Goal: Transaction & Acquisition: Purchase product/service

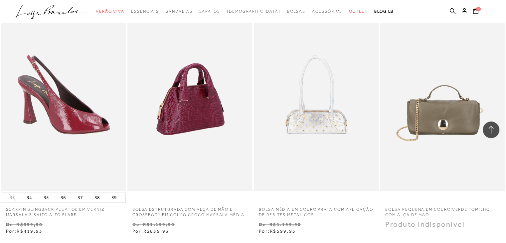
scroll to position [1365, 0]
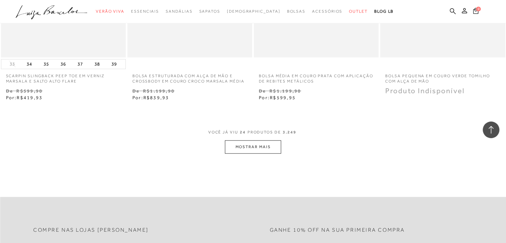
click at [251, 150] on button "MOSTRAR MAIS" at bounding box center [253, 146] width 56 height 13
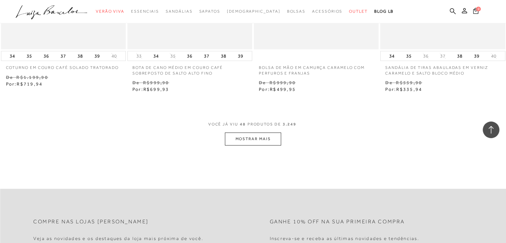
scroll to position [2830, 0]
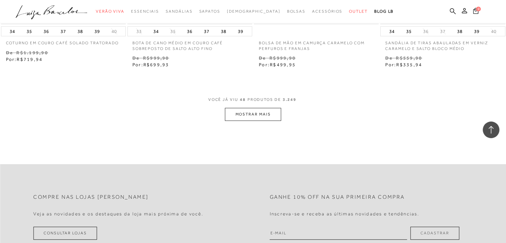
click at [242, 120] on button "MOSTRAR MAIS" at bounding box center [253, 114] width 56 height 13
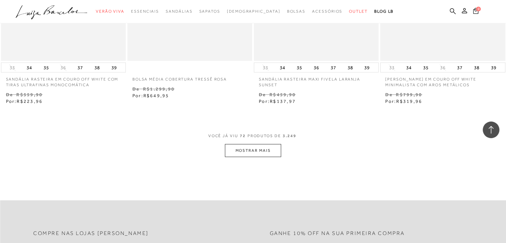
scroll to position [4261, 0]
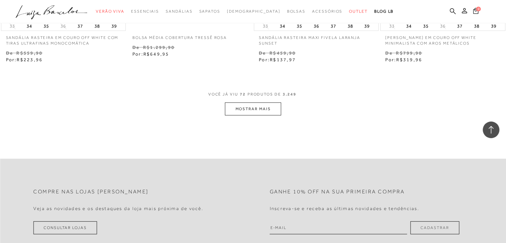
click at [250, 114] on button "MOSTRAR MAIS" at bounding box center [253, 109] width 56 height 13
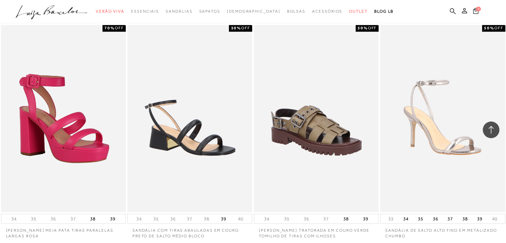
scroll to position [5659, 0]
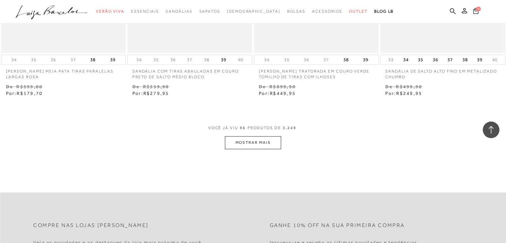
click at [259, 140] on button "MOSTRAR MAIS" at bounding box center [253, 142] width 56 height 13
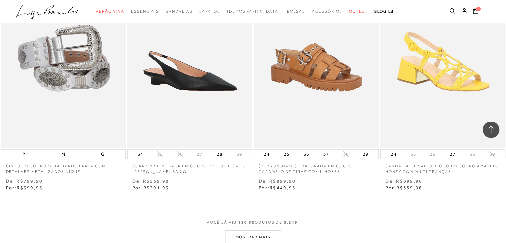
scroll to position [7124, 0]
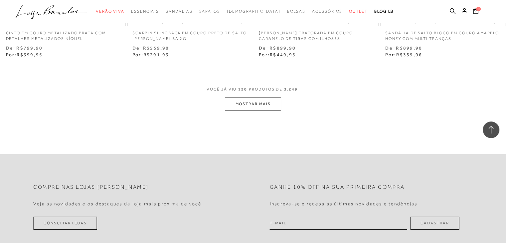
click at [265, 103] on button "MOSTRAR MAIS" at bounding box center [253, 104] width 56 height 13
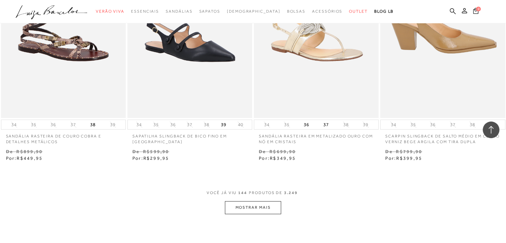
scroll to position [8522, 0]
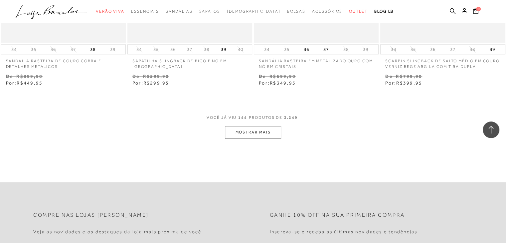
click at [236, 127] on button "MOSTRAR MAIS" at bounding box center [253, 132] width 56 height 13
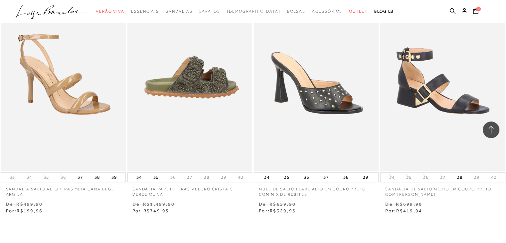
scroll to position [9953, 0]
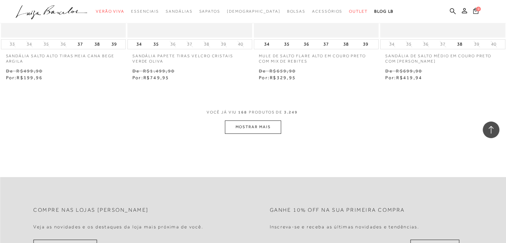
click at [243, 121] on button "MOSTRAR MAIS" at bounding box center [253, 127] width 56 height 13
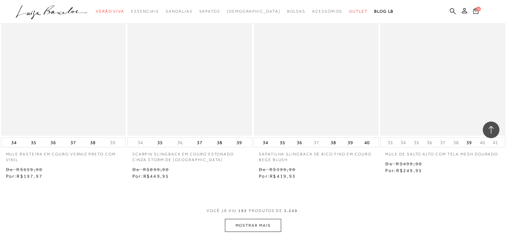
scroll to position [11385, 0]
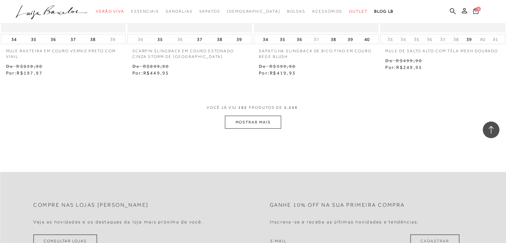
click at [234, 116] on button "MOSTRAR MAIS" at bounding box center [253, 122] width 56 height 13
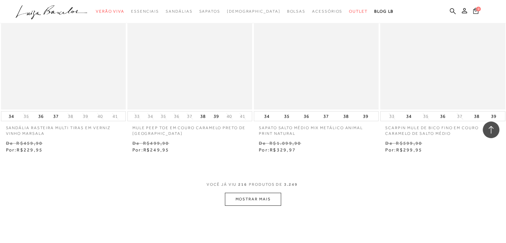
scroll to position [12849, 0]
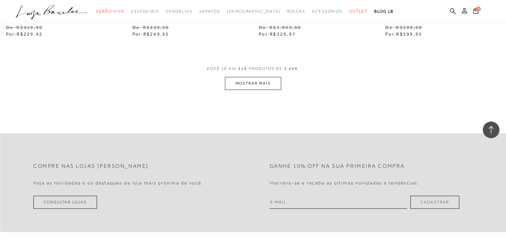
click at [253, 81] on button "MOSTRAR MAIS" at bounding box center [253, 83] width 56 height 13
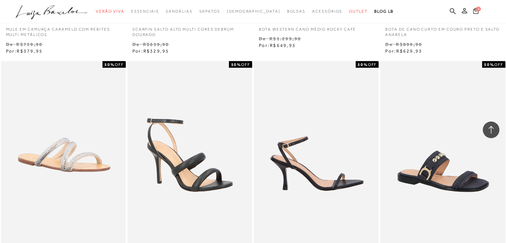
scroll to position [14181, 0]
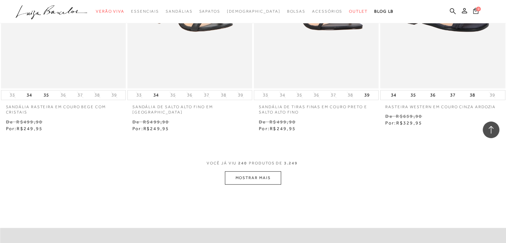
click at [261, 171] on button "MOSTRAR MAIS" at bounding box center [253, 177] width 56 height 13
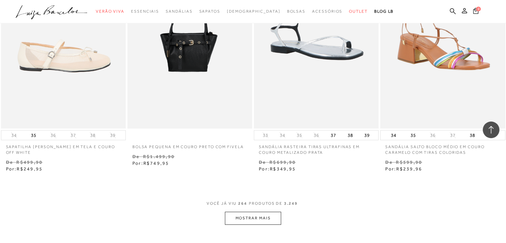
scroll to position [15579, 0]
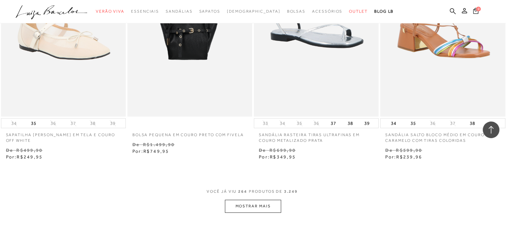
click at [258, 200] on button "MOSTRAR MAIS" at bounding box center [253, 206] width 56 height 13
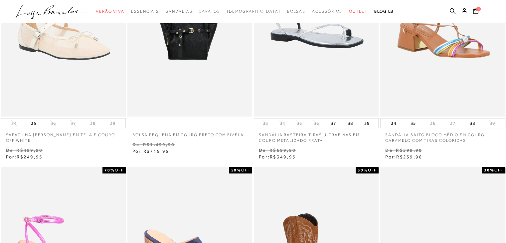
scroll to position [0, 0]
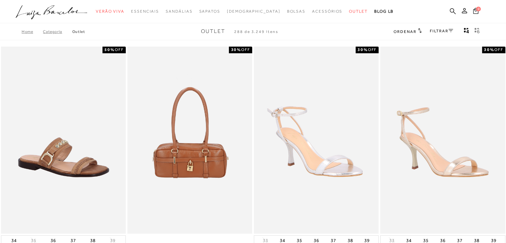
click at [437, 32] on link "FILTRAR" at bounding box center [441, 31] width 23 height 5
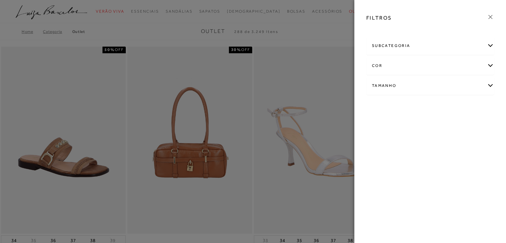
click at [411, 42] on div "subcategoria" at bounding box center [430, 46] width 127 height 18
click at [382, 63] on span "Bolsas" at bounding box center [378, 63] width 12 height 5
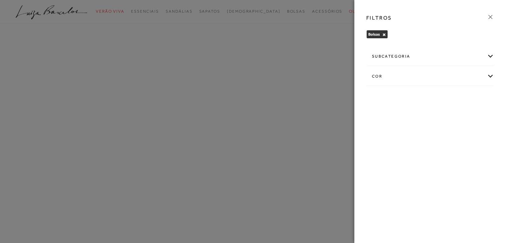
click at [490, 18] on icon at bounding box center [491, 17] width 4 height 4
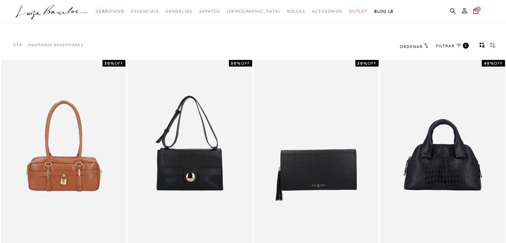
click at [416, 50] on div "Ordenar Ordenar por Padrão Lançamentos" at bounding box center [414, 46] width 28 height 9
click at [417, 47] on span "Ordenar" at bounding box center [411, 46] width 23 height 5
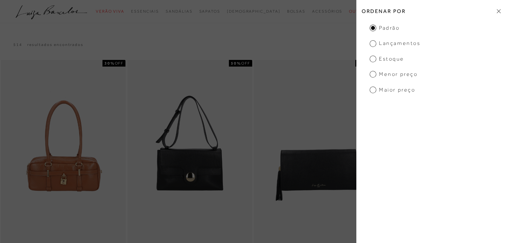
click at [382, 72] on span "Menor Preço" at bounding box center [394, 74] width 48 height 7
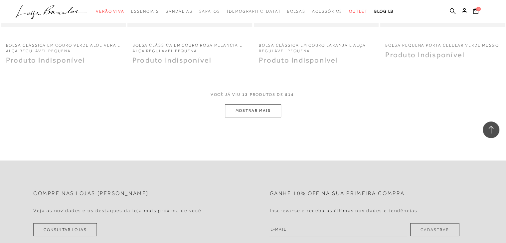
scroll to position [699, 0]
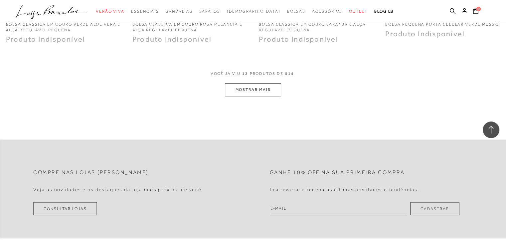
click at [271, 93] on button "MOSTRAR MAIS" at bounding box center [253, 89] width 56 height 13
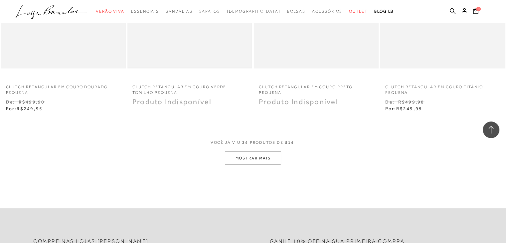
scroll to position [1431, 0]
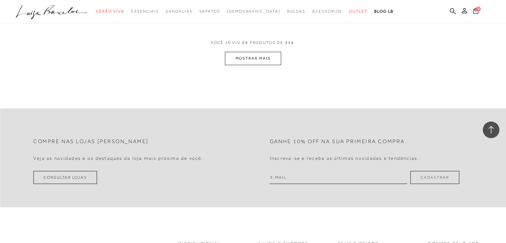
click at [260, 63] on button "MOSTRAR MAIS" at bounding box center [253, 58] width 56 height 13
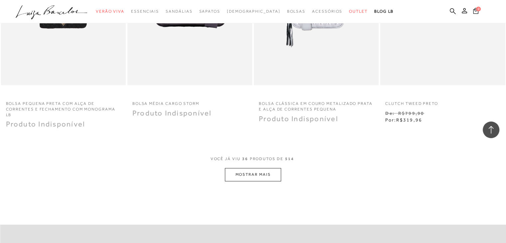
scroll to position [2135, 0]
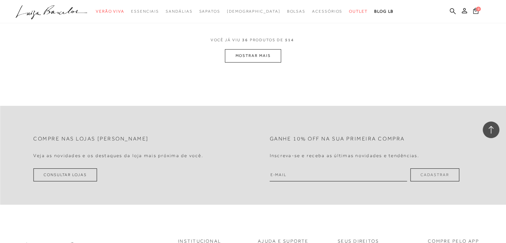
click at [263, 55] on button "MOSTRAR MAIS" at bounding box center [253, 55] width 56 height 13
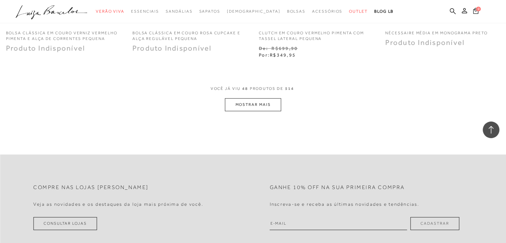
scroll to position [2787, 0]
click at [254, 99] on button "MOSTRAR MAIS" at bounding box center [253, 105] width 56 height 13
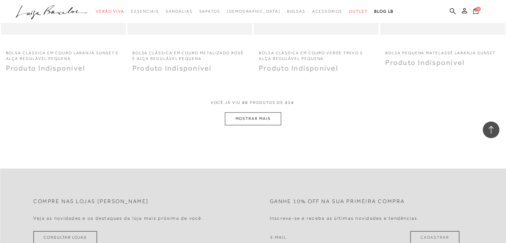
scroll to position [3486, 0]
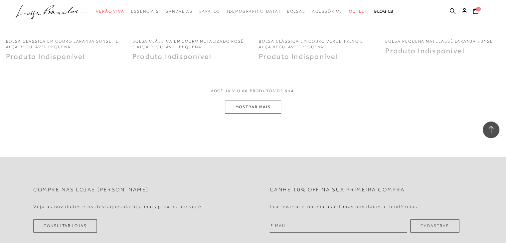
click at [253, 101] on button "MOSTRAR MAIS" at bounding box center [253, 107] width 56 height 13
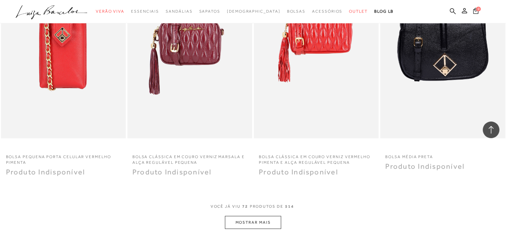
scroll to position [4104, 0]
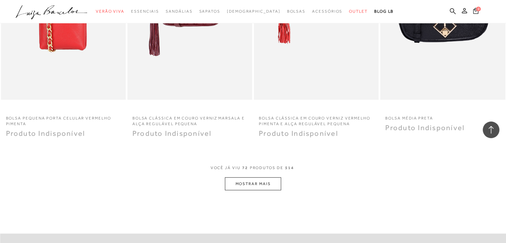
click at [255, 177] on button "MOSTRAR MAIS" at bounding box center [253, 183] width 56 height 13
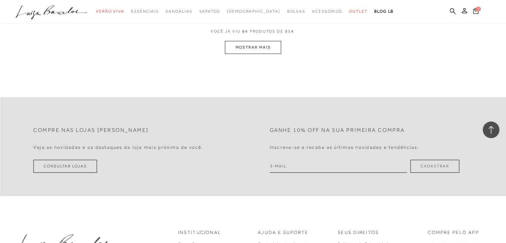
scroll to position [4936, 0]
click at [264, 41] on button "MOSTRAR MAIS" at bounding box center [253, 47] width 56 height 13
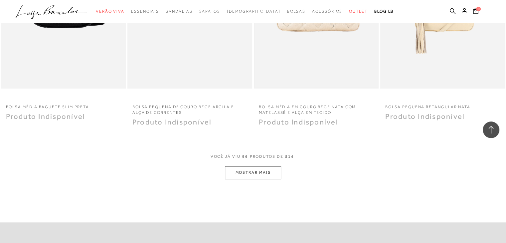
scroll to position [5579, 0]
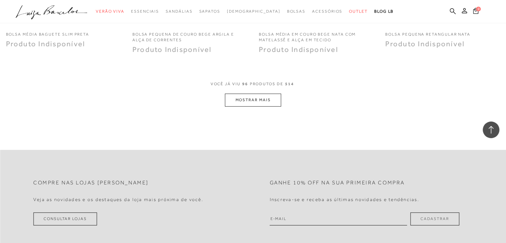
click at [261, 94] on button "MOSTRAR MAIS" at bounding box center [253, 100] width 56 height 13
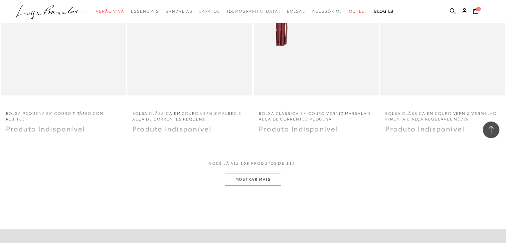
scroll to position [6303, 0]
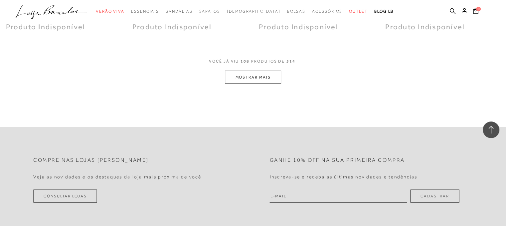
click at [265, 71] on button "MOSTRAR MAIS" at bounding box center [253, 77] width 56 height 13
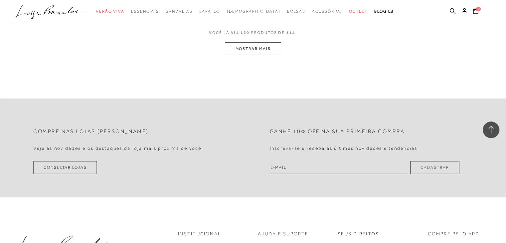
scroll to position [6955, 0]
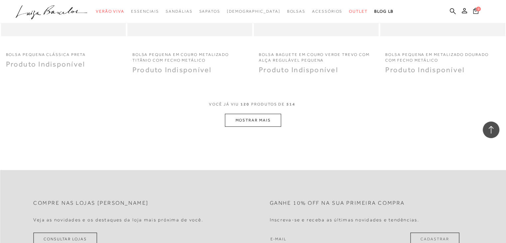
click at [247, 114] on button "MOSTRAR MAIS" at bounding box center [253, 120] width 56 height 13
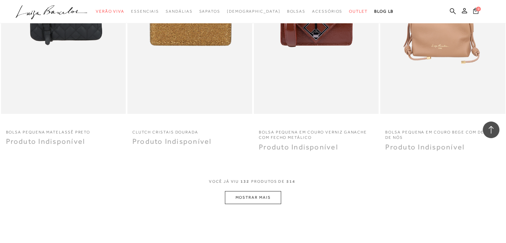
scroll to position [7706, 0]
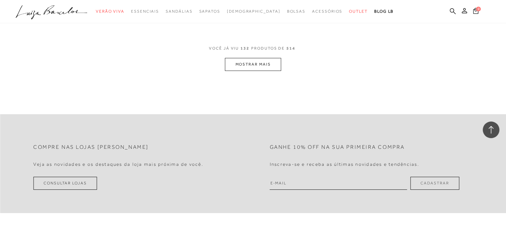
click at [258, 58] on button "MOSTRAR MAIS" at bounding box center [253, 64] width 56 height 13
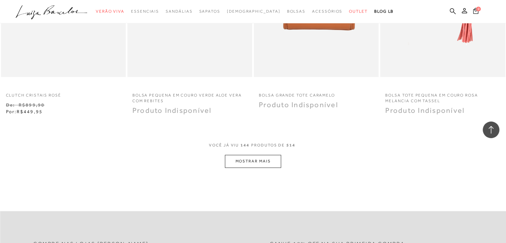
scroll to position [8391, 0]
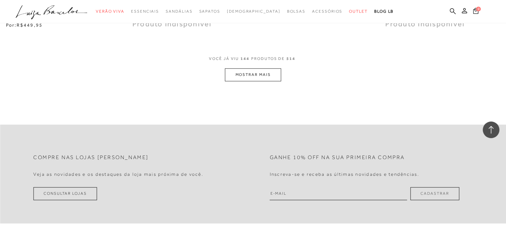
click at [258, 68] on button "MOSTRAR MAIS" at bounding box center [253, 74] width 56 height 13
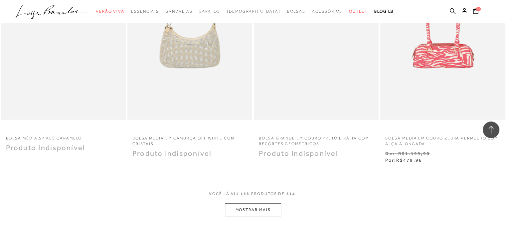
scroll to position [9024, 0]
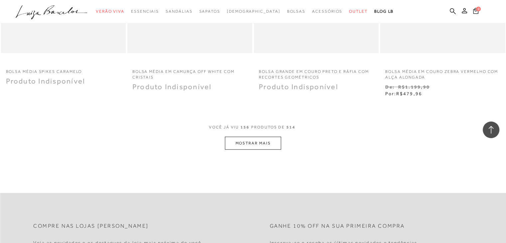
click at [255, 137] on button "MOSTRAR MAIS" at bounding box center [253, 143] width 56 height 13
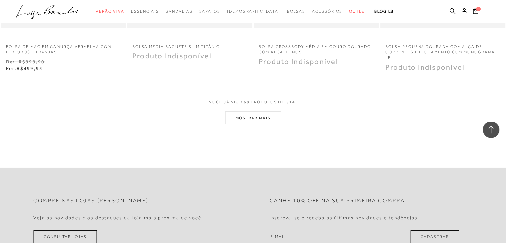
click at [258, 112] on button "MOSTRAR MAIS" at bounding box center [253, 118] width 56 height 13
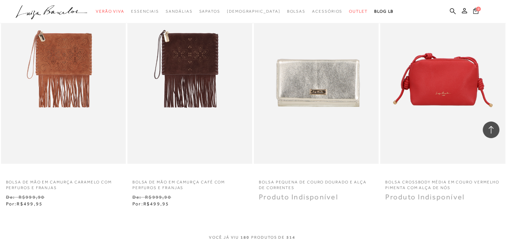
scroll to position [10455, 0]
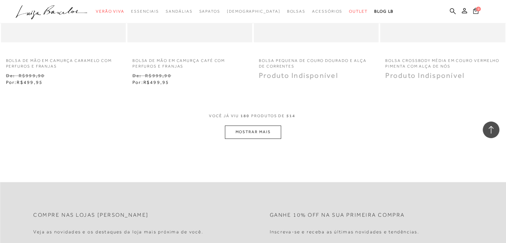
click at [253, 125] on button "MOSTRAR MAIS" at bounding box center [253, 131] width 56 height 13
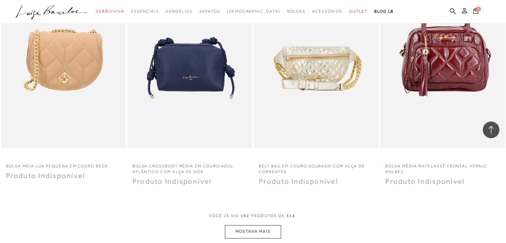
scroll to position [11121, 0]
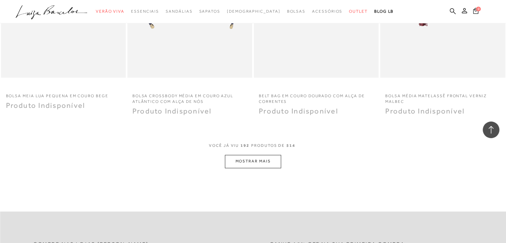
click at [249, 155] on button "MOSTRAR MAIS" at bounding box center [253, 161] width 56 height 13
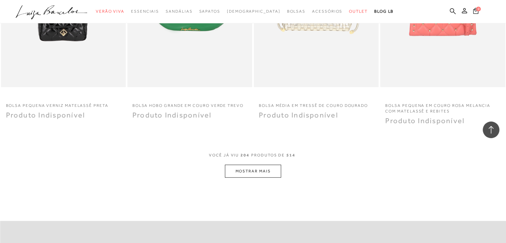
scroll to position [11853, 0]
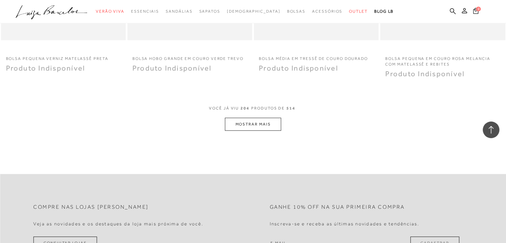
click at [231, 118] on button "MOSTRAR MAIS" at bounding box center [253, 124] width 56 height 13
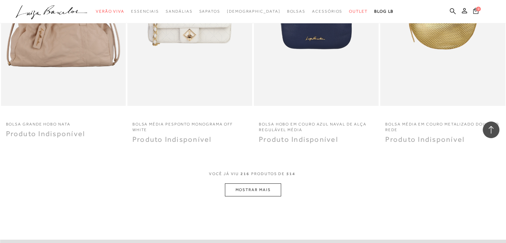
scroll to position [12552, 0]
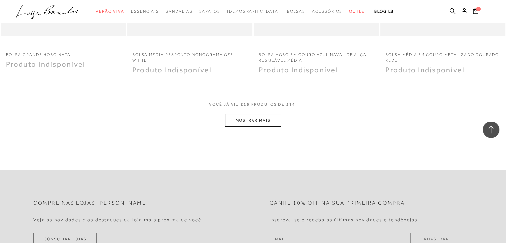
click at [233, 114] on button "MOSTRAR MAIS" at bounding box center [253, 120] width 56 height 13
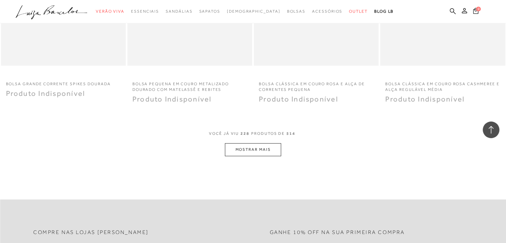
scroll to position [13318, 0]
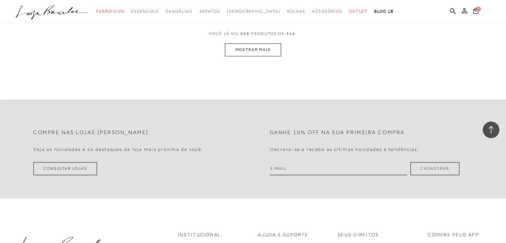
click at [266, 43] on button "MOSTRAR MAIS" at bounding box center [253, 49] width 56 height 13
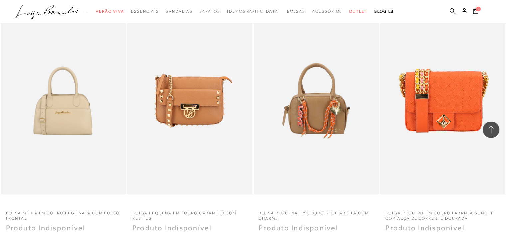
scroll to position [13833, 0]
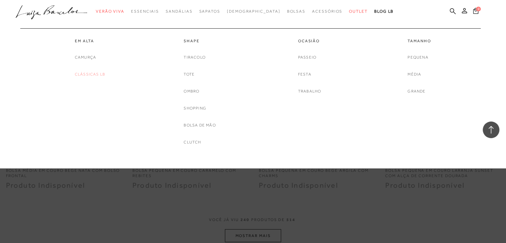
click at [92, 74] on link "Clássicas LB" at bounding box center [90, 74] width 30 height 7
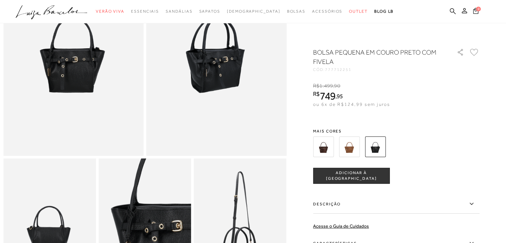
scroll to position [67, 0]
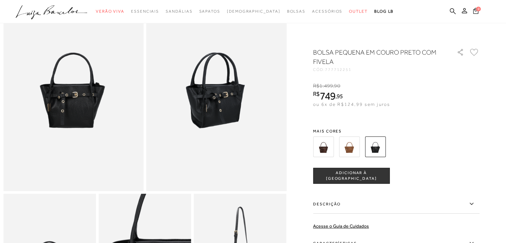
click at [330, 145] on img at bounding box center [323, 146] width 21 height 21
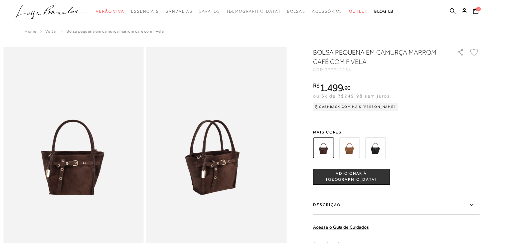
click at [375, 149] on img at bounding box center [375, 147] width 21 height 21
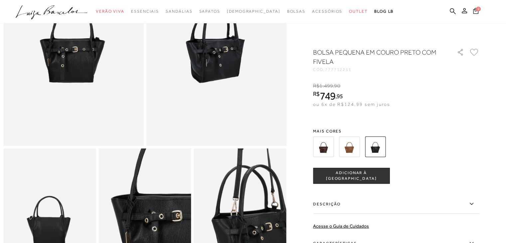
scroll to position [33, 0]
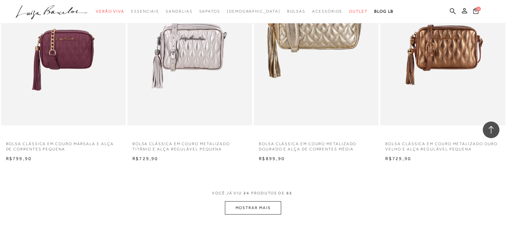
scroll to position [1265, 0]
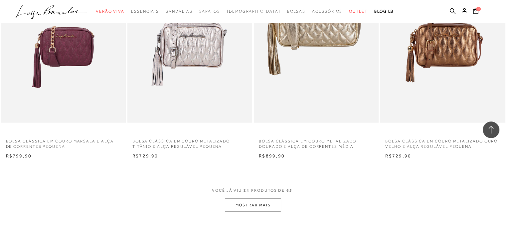
click at [255, 204] on button "MOSTRAR MAIS" at bounding box center [253, 204] width 56 height 13
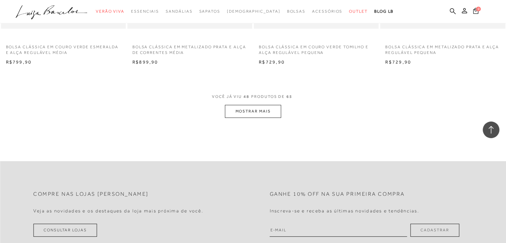
scroll to position [2796, 0]
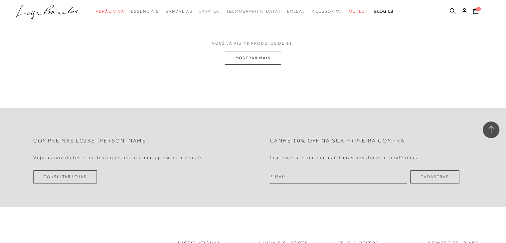
click at [270, 58] on button "MOSTRAR MAIS" at bounding box center [253, 58] width 56 height 13
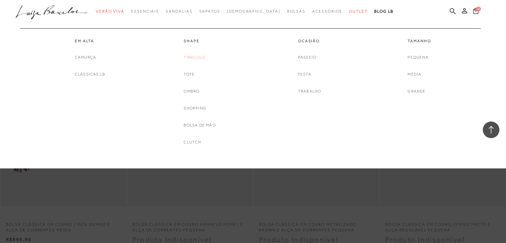
click at [199, 54] on link "Tiracolo" at bounding box center [195, 57] width 22 height 7
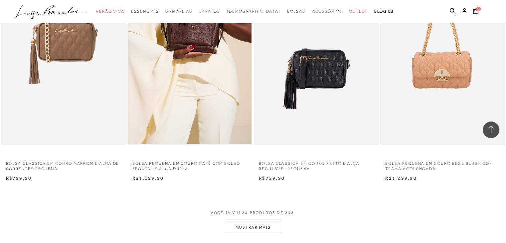
scroll to position [1298, 0]
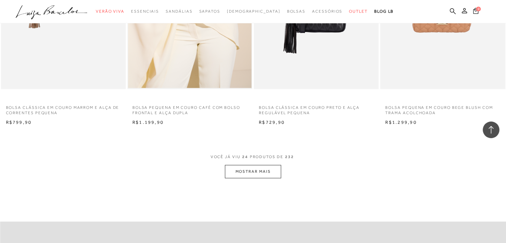
click at [260, 172] on button "MOSTRAR MAIS" at bounding box center [253, 171] width 56 height 13
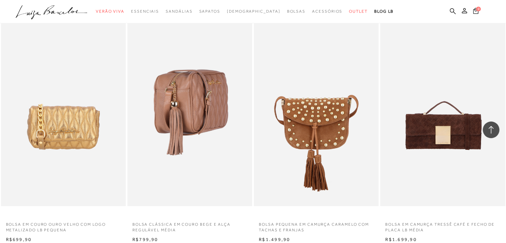
scroll to position [2663, 0]
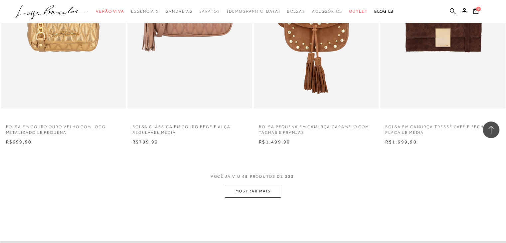
click at [234, 186] on button "MOSTRAR MAIS" at bounding box center [253, 191] width 56 height 13
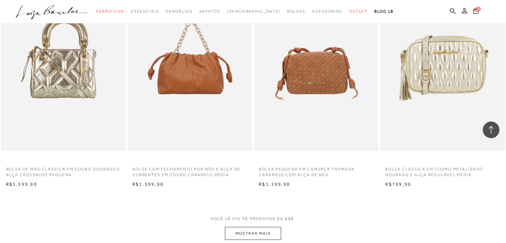
scroll to position [4095, 0]
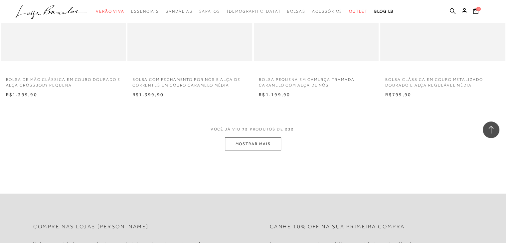
click at [266, 145] on button "MOSTRAR MAIS" at bounding box center [253, 143] width 56 height 13
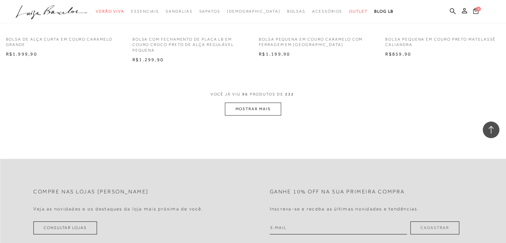
scroll to position [5526, 0]
click at [275, 103] on button "MOSTRAR MAIS" at bounding box center [253, 108] width 56 height 13
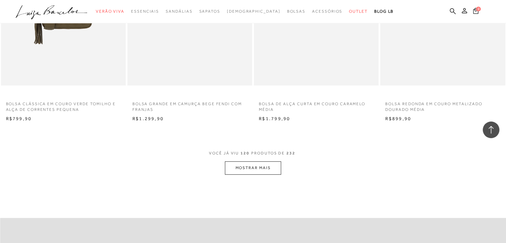
scroll to position [6891, 0]
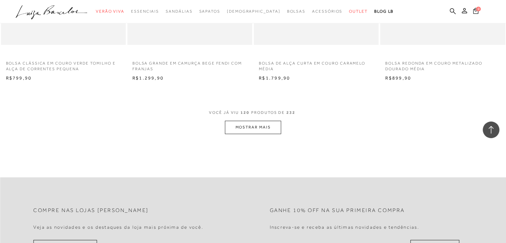
click at [230, 125] on button "MOSTRAR MAIS" at bounding box center [253, 127] width 56 height 13
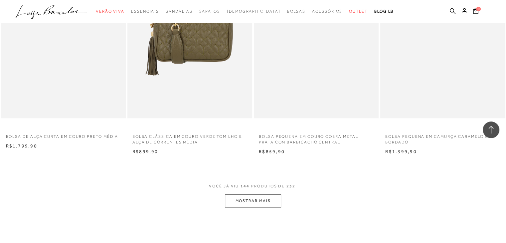
scroll to position [8256, 0]
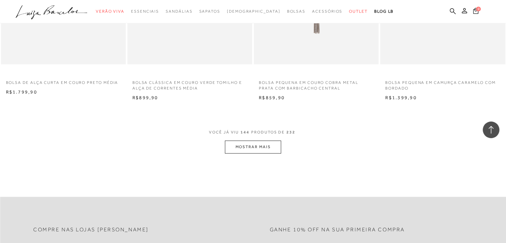
click at [244, 148] on button "MOSTRAR MAIS" at bounding box center [253, 146] width 56 height 13
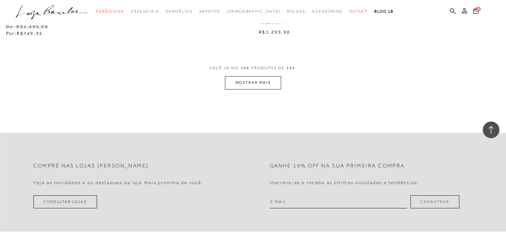
scroll to position [9720, 0]
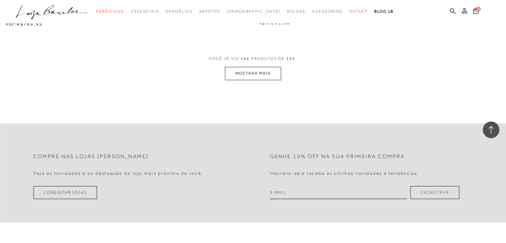
click at [277, 77] on button "MOSTRAR MAIS" at bounding box center [253, 73] width 56 height 13
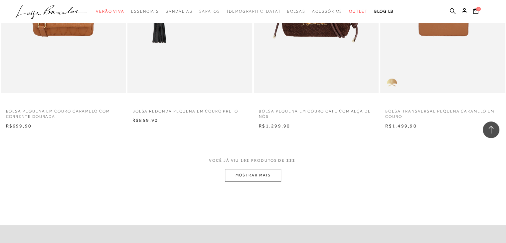
scroll to position [11019, 0]
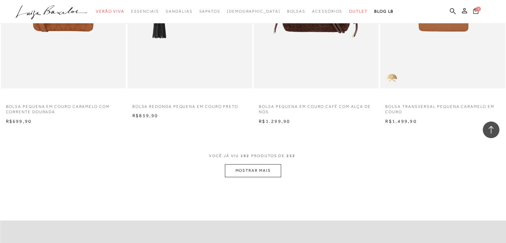
click at [270, 169] on button "MOSTRAR MAIS" at bounding box center [253, 170] width 56 height 13
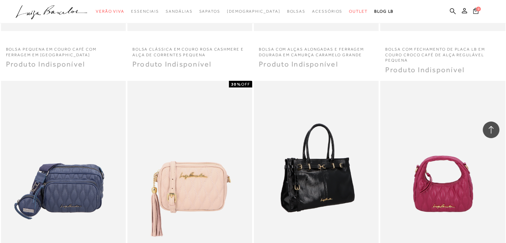
scroll to position [12350, 0]
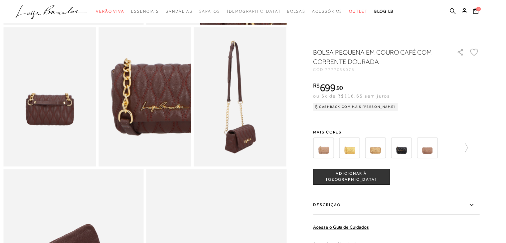
scroll to position [333, 0]
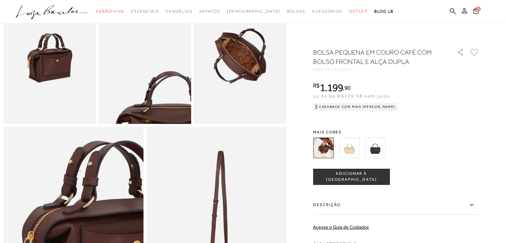
scroll to position [366, 0]
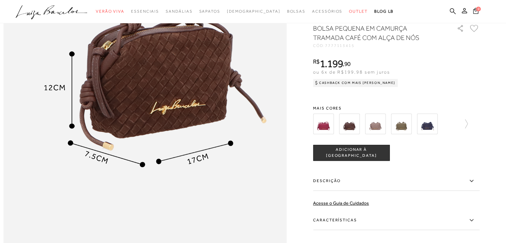
scroll to position [333, 0]
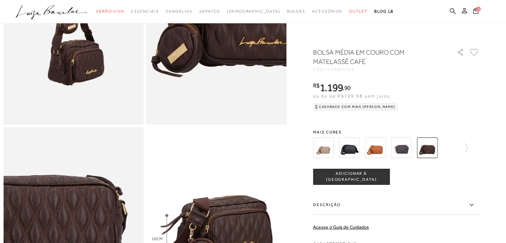
scroll to position [33, 0]
